Goal: Information Seeking & Learning: Learn about a topic

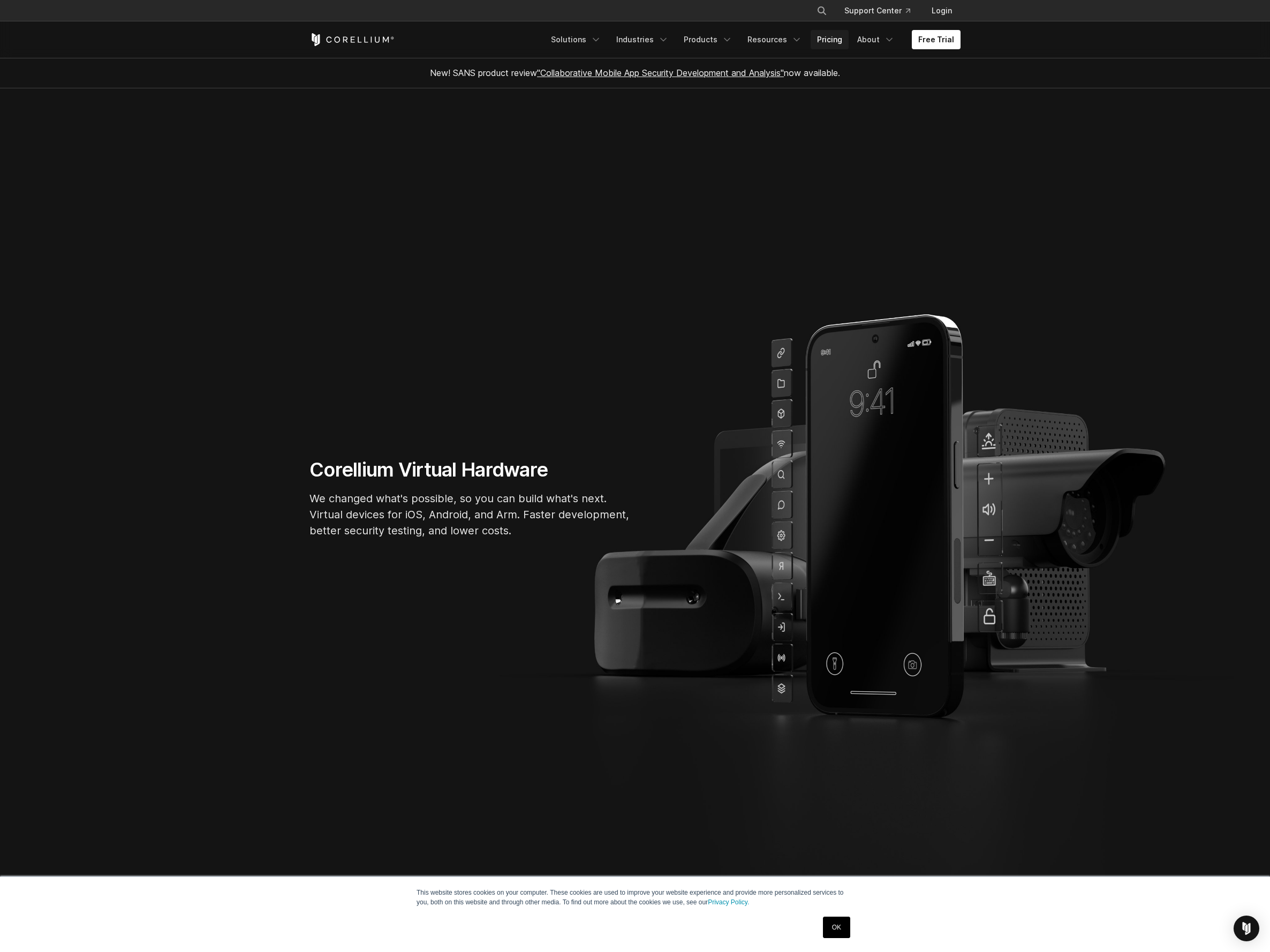
click at [828, 35] on link "Pricing" at bounding box center [829, 40] width 38 height 19
click at [727, 40] on icon "Navigation Menu" at bounding box center [727, 40] width 11 height 11
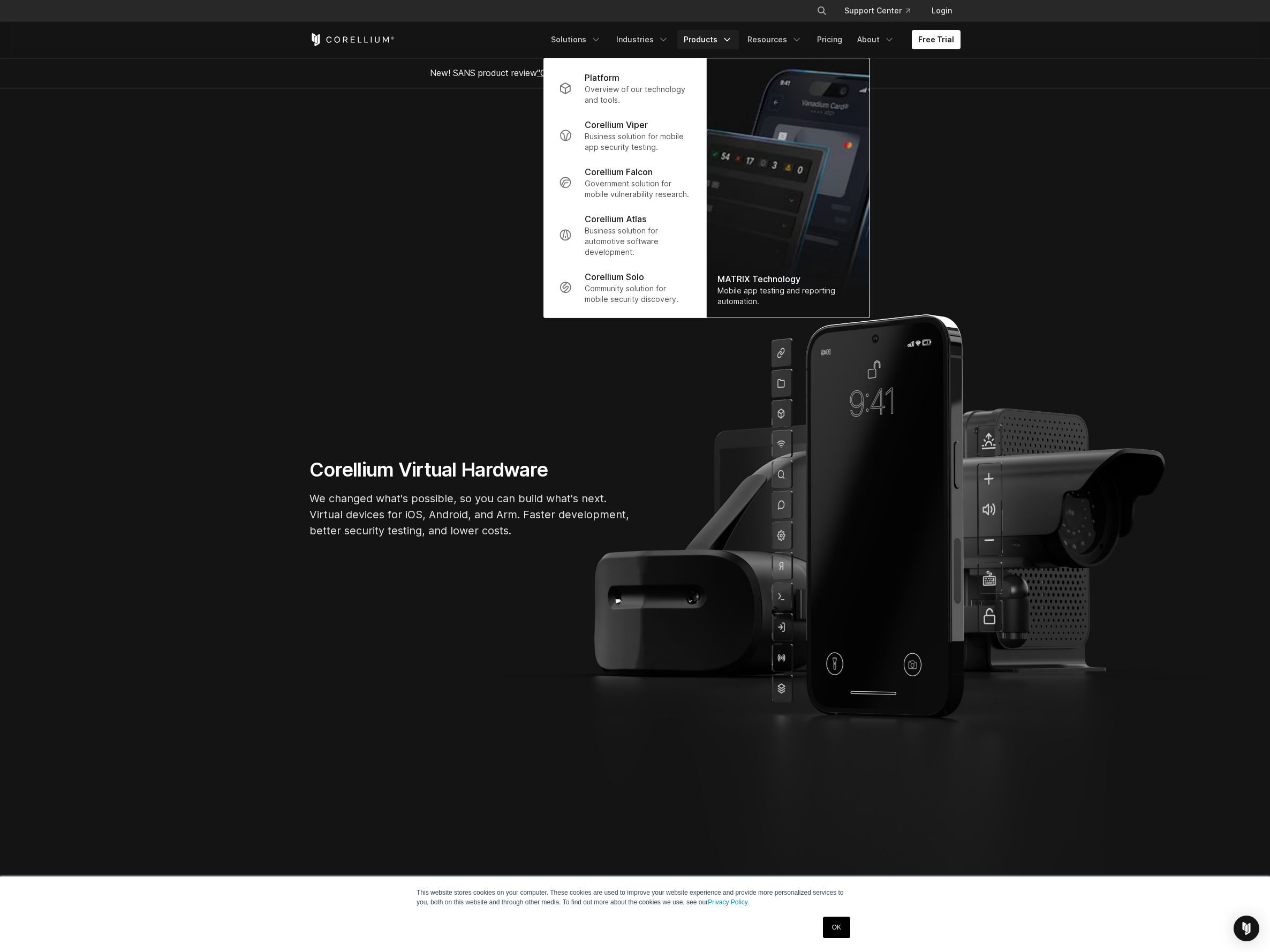
click at [128, 98] on section "Corellium Virtual Hardware We changed what's possible, so you can build what's …" at bounding box center [635, 502] width 1270 height 829
